Goal: Task Accomplishment & Management: Manage account settings

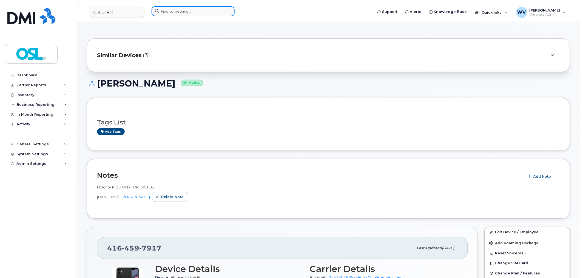
click at [207, 12] on input at bounding box center [193, 11] width 83 height 10
paste input "5147189368"
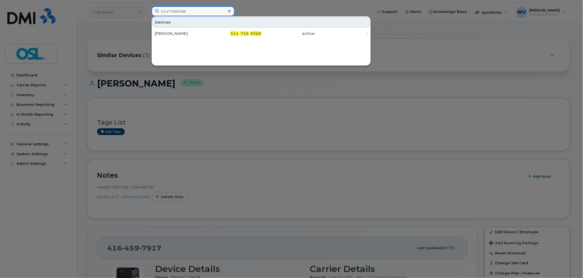
click at [179, 12] on input "5147189368" at bounding box center [193, 11] width 83 height 10
paste input "4384590546"
click at [177, 5] on div at bounding box center [291, 139] width 583 height 278
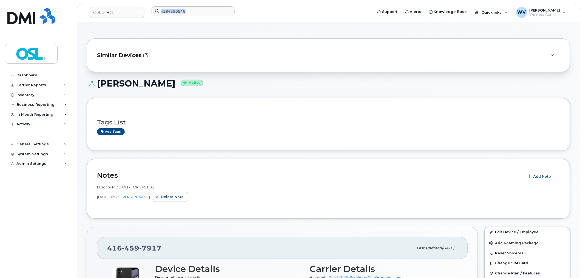
click at [177, 5] on header "OSL Direct 4384590546 Support Alerts Knowledge Base Quicklinks Suspend / Cancel…" at bounding box center [329, 12] width 504 height 19
click at [179, 10] on input "4384590546" at bounding box center [193, 11] width 83 height 10
click at [180, 10] on input "4384590546" at bounding box center [193, 11] width 83 height 10
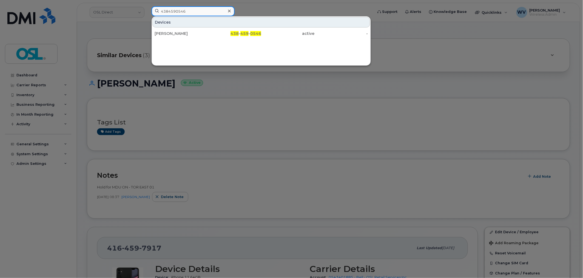
paste input "5142168329"
click at [180, 9] on input "5142168329" at bounding box center [193, 11] width 83 height 10
paste input "4383648706"
click at [207, 12] on input "4383648706" at bounding box center [193, 11] width 83 height 10
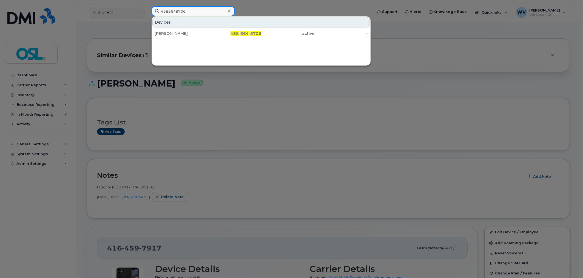
click at [207, 12] on input "4383648706" at bounding box center [193, 11] width 83 height 10
paste input "5146014293"
click at [191, 6] on input "5146014293" at bounding box center [193, 11] width 83 height 10
paste input "4383556414"
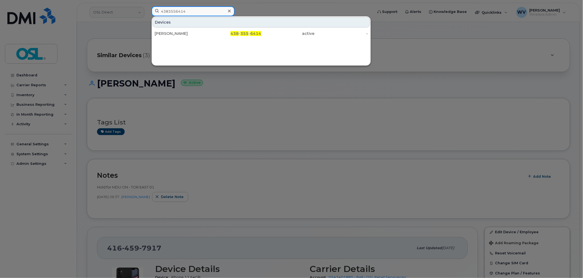
click at [191, 7] on input "4383556414" at bounding box center [193, 11] width 83 height 10
paste input "5147788536"
click at [209, 9] on input "5147788536" at bounding box center [193, 11] width 83 height 10
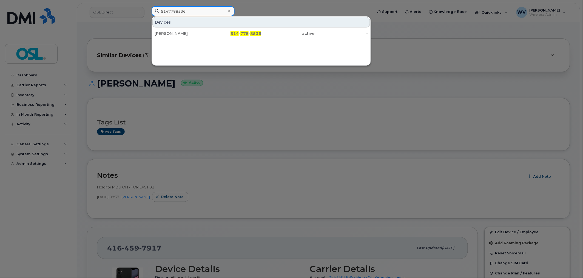
paste input "4383367855"
click at [199, 14] on input "4383367855" at bounding box center [193, 11] width 83 height 10
paste input "5142494406"
click at [191, 10] on input "5142494406" at bounding box center [193, 11] width 83 height 10
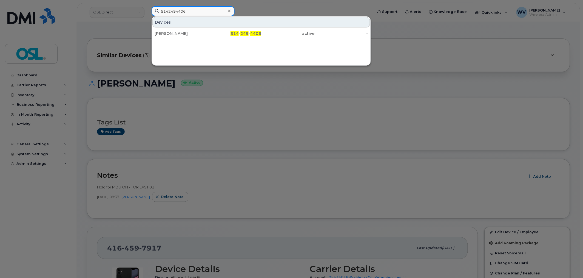
click at [191, 10] on input "5142494406" at bounding box center [193, 11] width 83 height 10
paste input "4384597031"
click at [212, 8] on input "4384597031" at bounding box center [193, 11] width 83 height 10
paste input "5142329103"
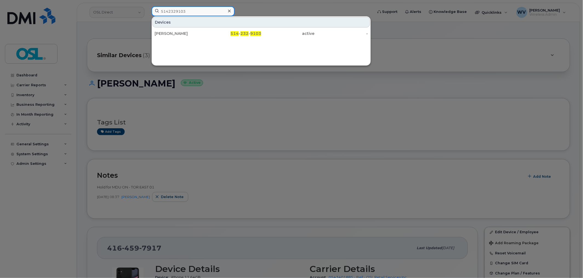
click at [199, 14] on input "5142329103" at bounding box center [193, 11] width 83 height 10
paste input "4383644404"
click at [199, 14] on input "5142329103" at bounding box center [193, 11] width 83 height 10
click at [196, 5] on div at bounding box center [291, 139] width 583 height 278
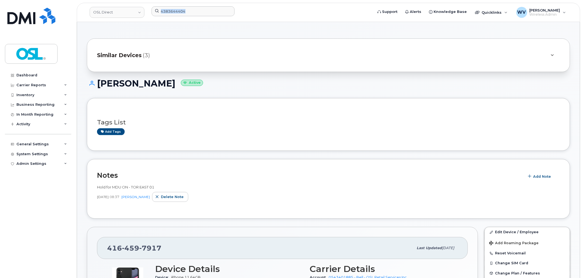
click at [196, 5] on header "OSL Direct 4383644404 Support Alerts Knowledge Base Quicklinks Suspend / Cancel…" at bounding box center [329, 12] width 504 height 19
click at [199, 12] on input "4383644404" at bounding box center [193, 11] width 83 height 10
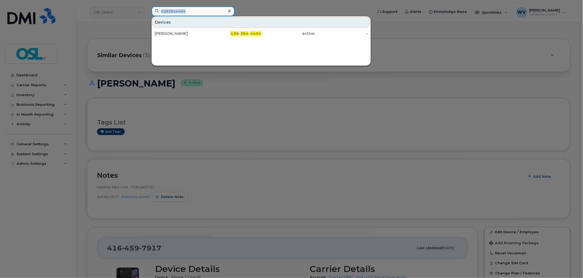
click at [199, 12] on input "4383644404" at bounding box center [193, 11] width 83 height 10
click at [199, 13] on input "4383644404" at bounding box center [193, 11] width 83 height 10
paste input "5142069603"
click at [199, 13] on input "5142069603" at bounding box center [193, 11] width 83 height 10
click at [207, 10] on input "5142069603" at bounding box center [193, 11] width 83 height 10
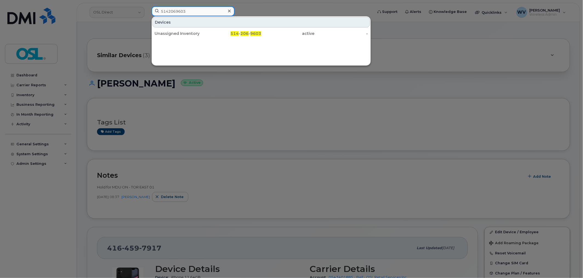
click at [207, 10] on input "5142069603" at bounding box center [193, 11] width 83 height 10
paste input "706649"
click at [191, 11] on input "5147066493" at bounding box center [193, 11] width 83 height 10
paste input "4384596897"
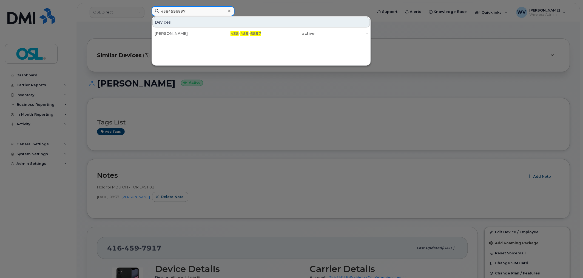
click at [211, 11] on input "4384596897" at bounding box center [193, 11] width 83 height 10
paste input "3346966"
click at [193, 11] on input "4383346966" at bounding box center [193, 11] width 83 height 10
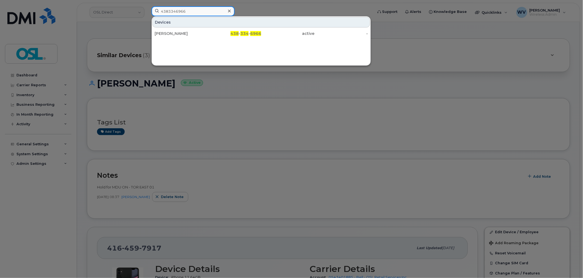
paste input "514214249"
click at [204, 14] on input "5142142496" at bounding box center [193, 11] width 83 height 10
paste input "061821"
type input "5142061821"
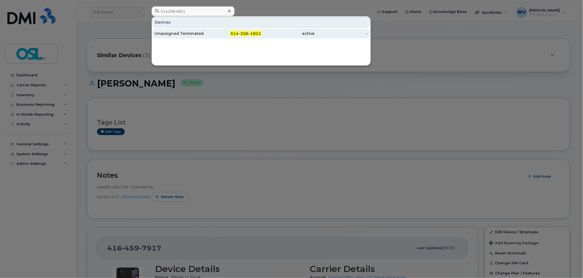
click at [208, 32] on link "Unassigned Terminated 514 - 206 - 1821 active -" at bounding box center [261, 34] width 218 height 10
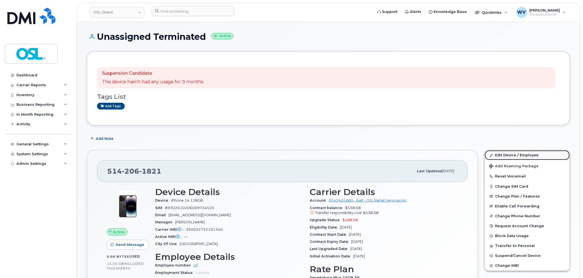
click at [514, 155] on link "Edit Device / Employee" at bounding box center [527, 155] width 85 height 10
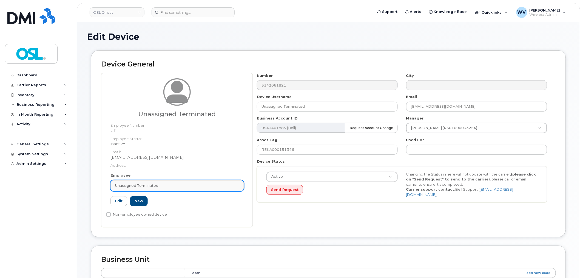
click at [151, 188] on link "Unassigned Terminated" at bounding box center [178, 185] width 134 height 11
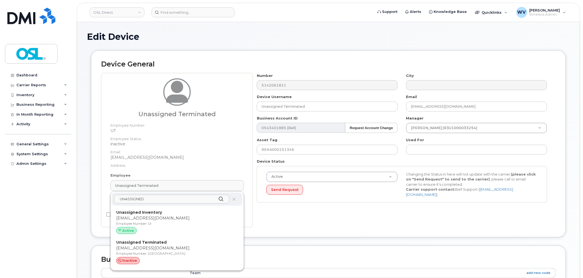
type input "UNASSIGNED"
click at [169, 224] on p "Employee Number: UI" at bounding box center [177, 223] width 122 height 5
type input "UI"
type input "Unassigned Inventory"
type input "support@osldirect.com"
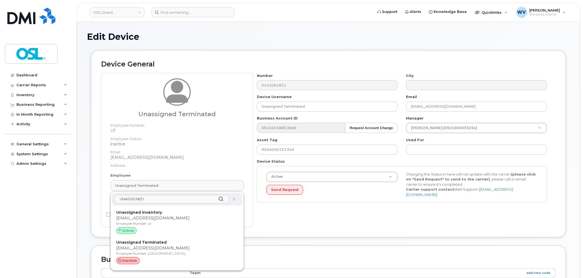
type input "4724252"
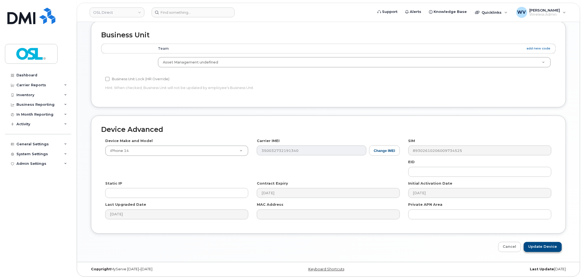
scroll to position [220, 0]
click at [553, 248] on input "Update Device" at bounding box center [543, 245] width 38 height 10
type input "Saving..."
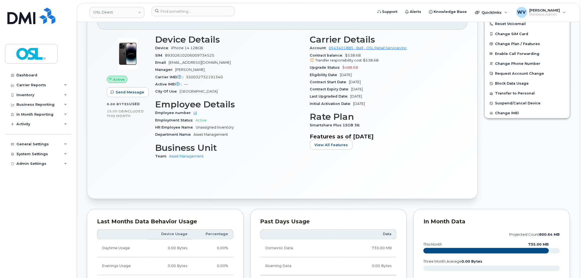
scroll to position [335, 0]
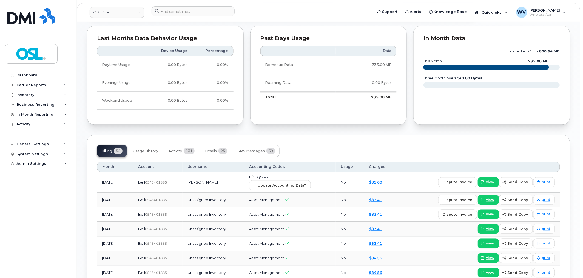
drag, startPoint x: 240, startPoint y: 182, endPoint x: 190, endPoint y: 180, distance: 50.8
click at [190, 180] on td "[PERSON_NAME]" at bounding box center [214, 182] width 62 height 21
click at [225, 180] on td "[PERSON_NAME]" at bounding box center [214, 182] width 62 height 21
click at [223, 183] on td "Mohammed Adil Hammioui" at bounding box center [214, 182] width 62 height 21
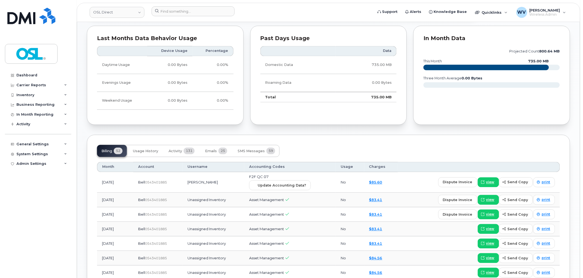
click at [223, 183] on td "Mohammed Adil Hammioui" at bounding box center [214, 182] width 62 height 21
click at [196, 181] on td "Mohammed Adil Hammioui" at bounding box center [214, 182] width 62 height 21
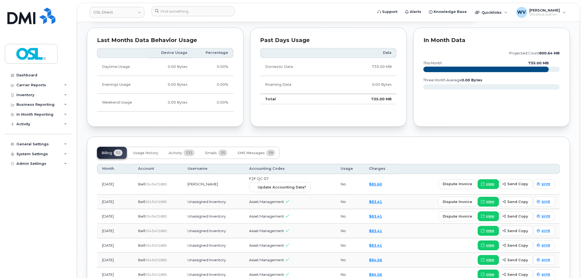
scroll to position [382, 0]
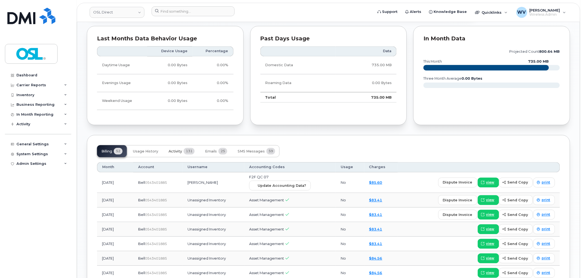
click at [184, 149] on button "Activity 131" at bounding box center [181, 151] width 35 height 12
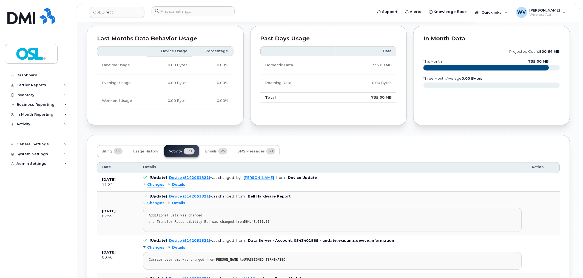
click at [179, 185] on span "Details" at bounding box center [178, 184] width 13 height 5
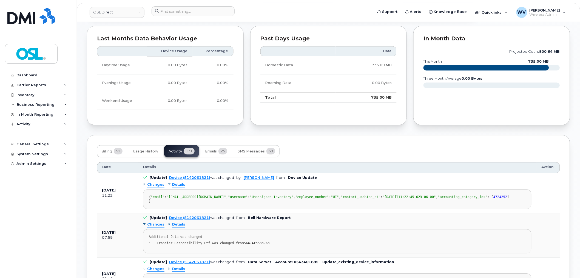
click at [178, 185] on span "Details" at bounding box center [178, 184] width 13 height 5
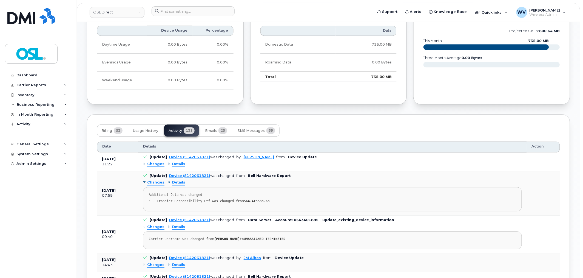
scroll to position [412, 0]
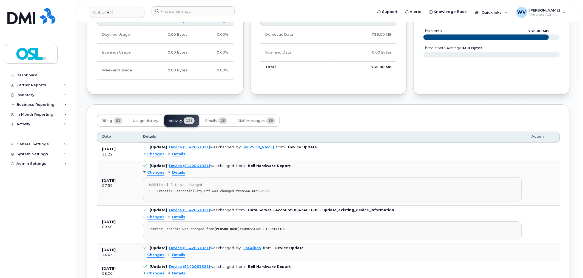
click at [175, 175] on span "Details" at bounding box center [178, 172] width 13 height 5
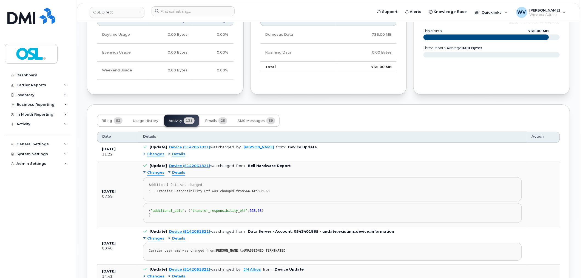
scroll to position [534, 0]
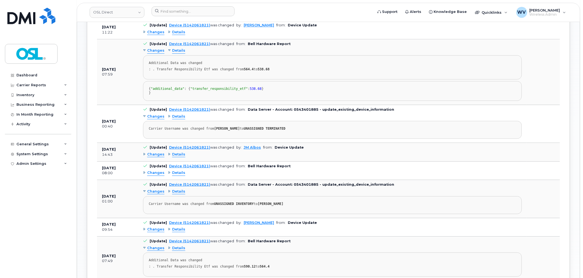
click at [176, 119] on span "Details" at bounding box center [178, 116] width 13 height 5
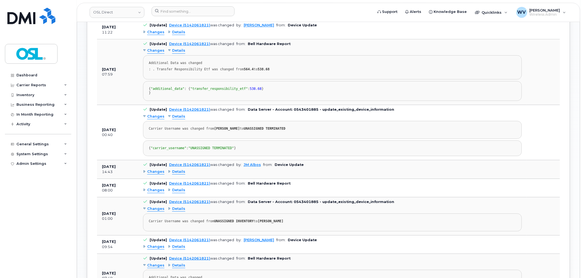
click at [180, 174] on span "Details" at bounding box center [178, 171] width 13 height 5
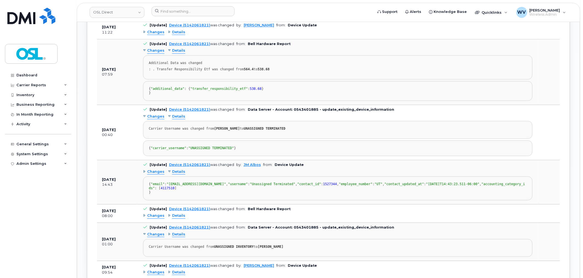
click at [179, 174] on span "Details" at bounding box center [178, 171] width 13 height 5
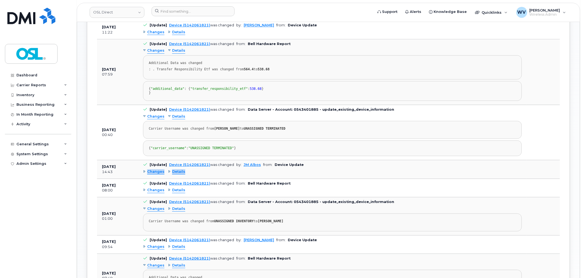
click at [179, 174] on span "Details" at bounding box center [178, 171] width 13 height 5
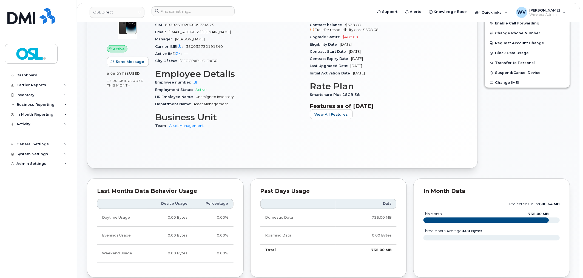
scroll to position [77, 0]
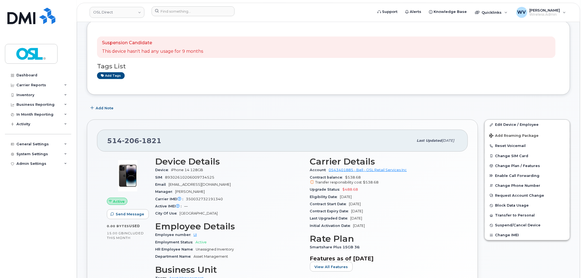
click at [130, 143] on span "206" at bounding box center [130, 140] width 17 height 8
copy span "514 206 1821"
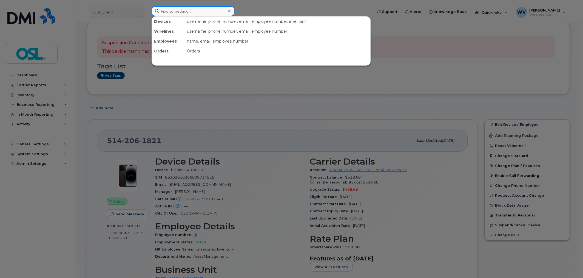
click at [207, 15] on input at bounding box center [193, 11] width 83 height 10
paste input "4383367855"
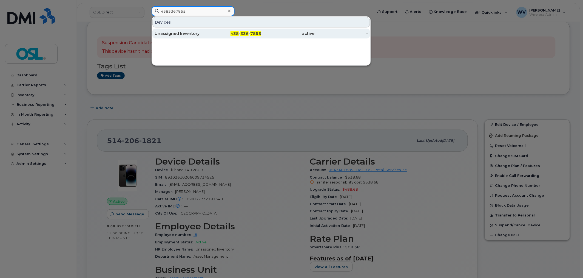
type input "4383367855"
click at [206, 36] on div "Unassigned Inventory" at bounding box center [181, 33] width 53 height 5
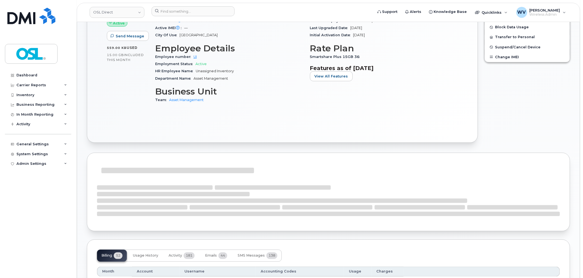
scroll to position [305, 0]
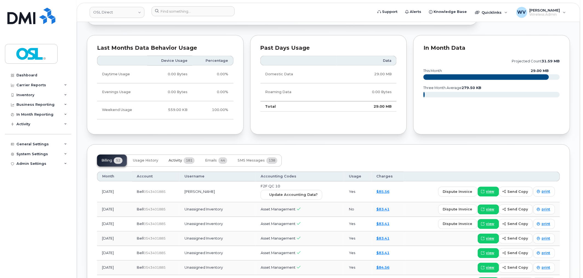
click at [174, 165] on button "Activity 181" at bounding box center [181, 160] width 35 height 12
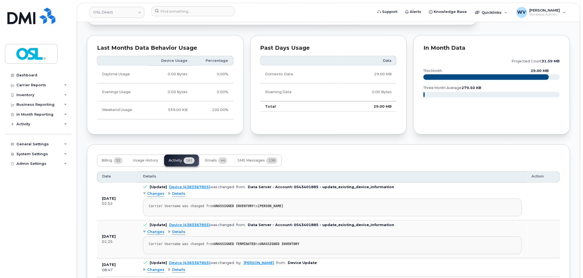
click at [179, 194] on span "Details" at bounding box center [178, 193] width 13 height 5
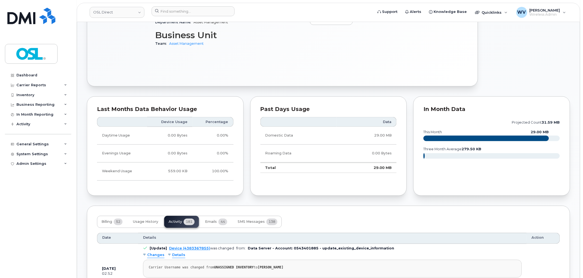
scroll to position [396, 0]
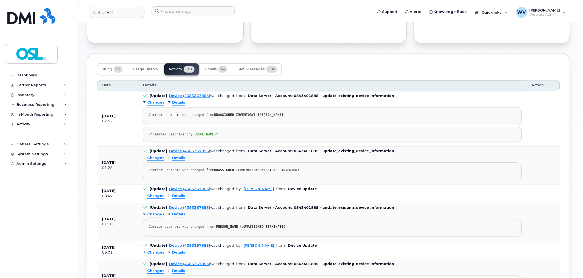
click at [260, 114] on strong "ZAKARYA MOUSSAOUI" at bounding box center [271, 115] width 26 height 4
drag, startPoint x: 260, startPoint y: 114, endPoint x: 264, endPoint y: 114, distance: 3.9
click at [260, 114] on strong "ZAKARYA MOUSSAOUI" at bounding box center [271, 115] width 26 height 4
click at [279, 115] on strong "ZAKARYA MOUSSAOUI" at bounding box center [271, 115] width 26 height 4
copy strong "ZAKARYA MOUSSAOUI"
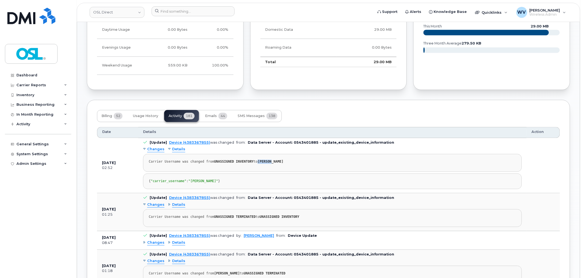
scroll to position [443, 0]
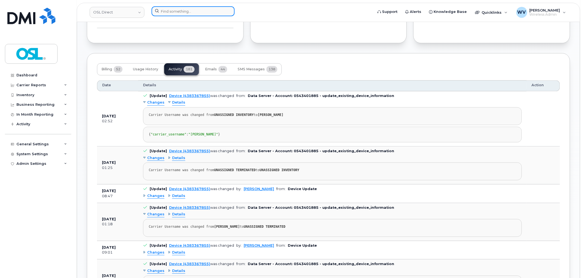
click at [197, 13] on input at bounding box center [193, 11] width 83 height 10
paste input "5142069603"
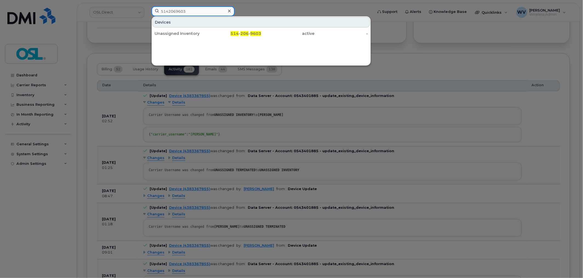
type input "5142069603"
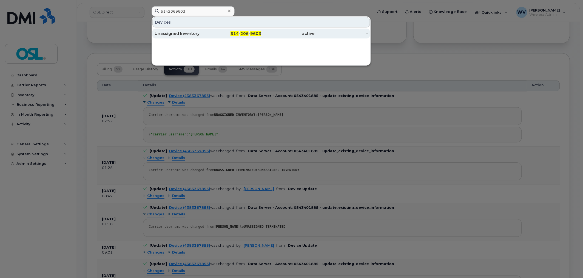
drag, startPoint x: 197, startPoint y: 17, endPoint x: 198, endPoint y: 29, distance: 12.7
click at [198, 29] on div "Unassigned Inventory" at bounding box center [181, 34] width 53 height 10
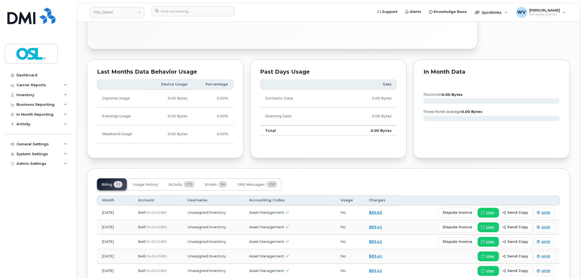
scroll to position [366, 0]
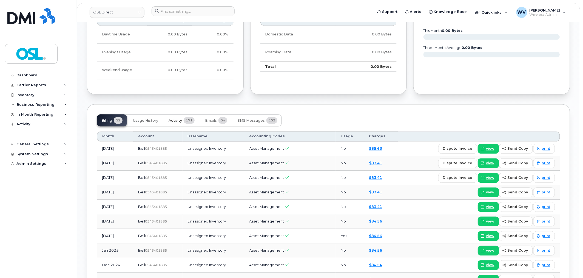
click at [182, 122] on span "Activity" at bounding box center [175, 120] width 13 height 4
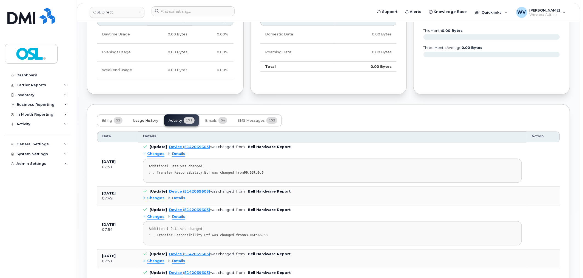
click at [146, 123] on span "Usage History" at bounding box center [145, 120] width 25 height 4
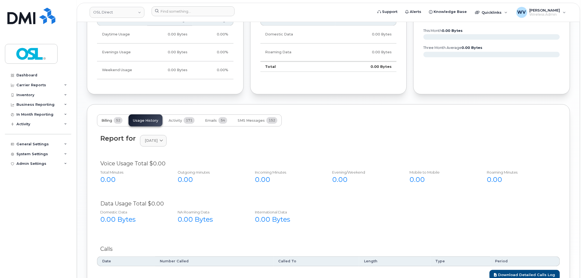
click at [111, 115] on button "Billing 52" at bounding box center [112, 120] width 30 height 12
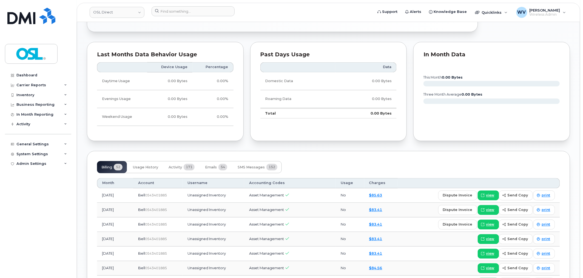
scroll to position [412, 0]
